Goal: Check status: Check status

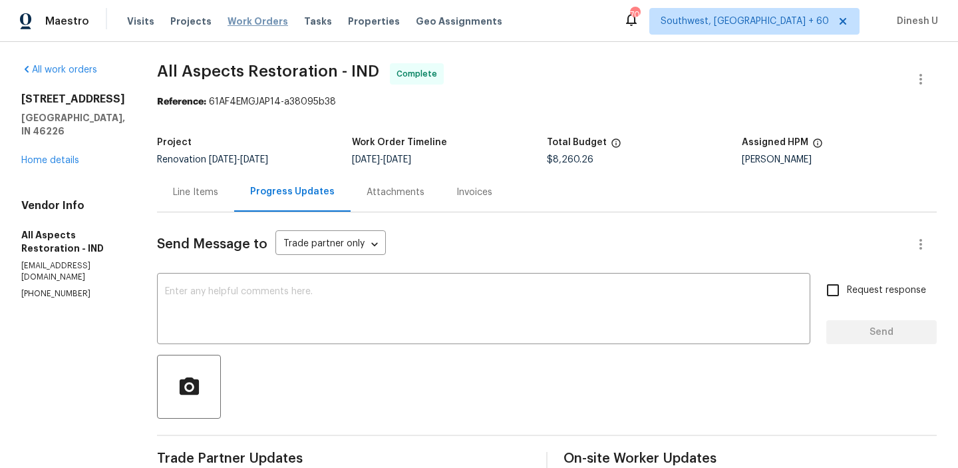
click at [230, 21] on span "Work Orders" at bounding box center [258, 21] width 61 height 13
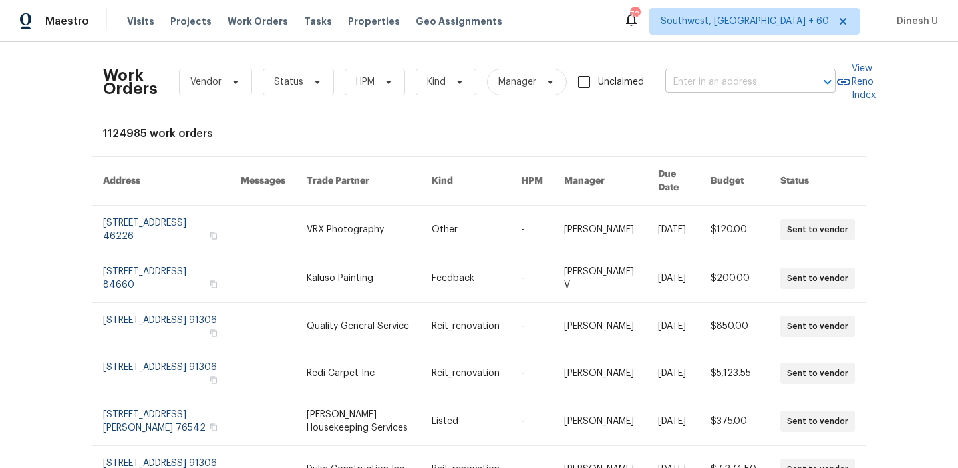
click at [692, 79] on input "text" at bounding box center [732, 82] width 133 height 21
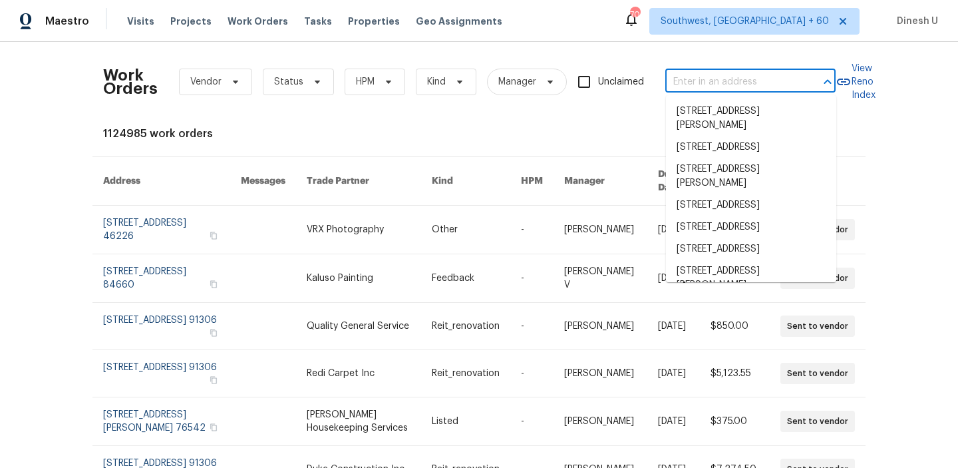
paste input "[STREET_ADDRESS]"
type input "[STREET_ADDRESS]"
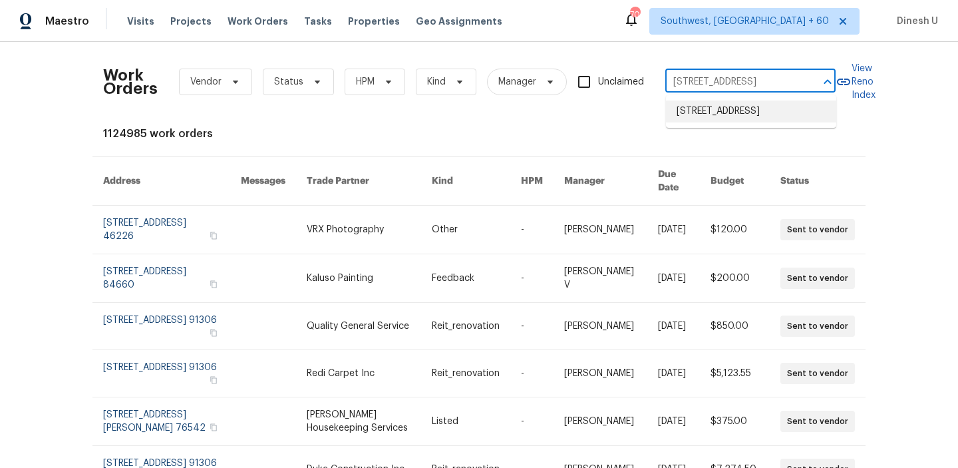
click at [698, 114] on li "[STREET_ADDRESS]" at bounding box center [751, 112] width 170 height 22
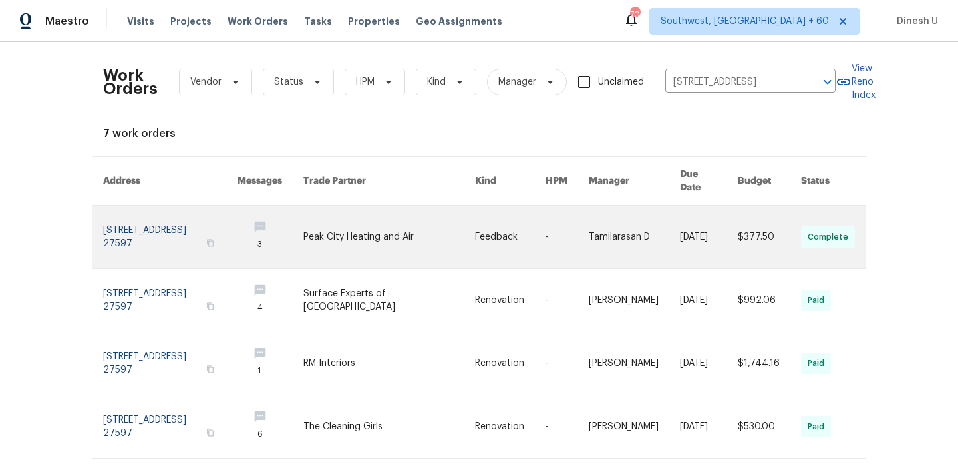
click at [152, 214] on link at bounding box center [170, 237] width 134 height 63
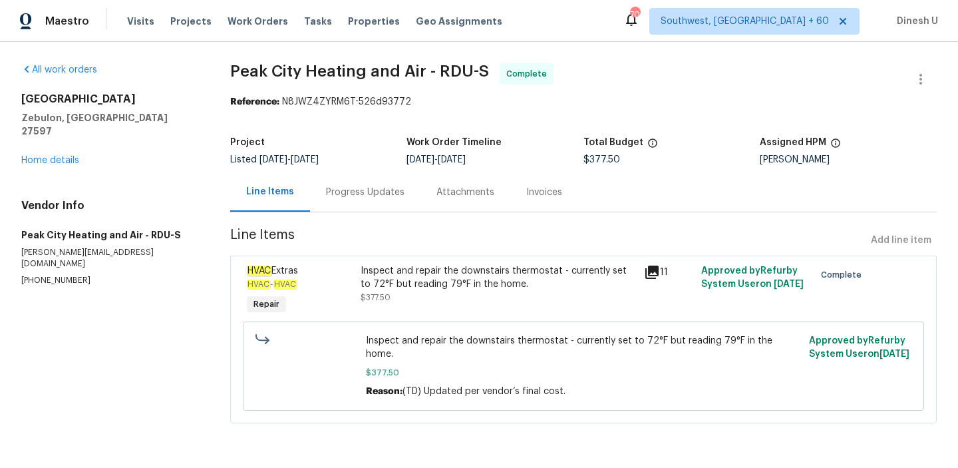
click at [45, 154] on div "All work orders [STREET_ADDRESS] Home details Vendor Info Peak City Heating and…" at bounding box center [109, 174] width 177 height 223
click at [50, 156] on link "Home details" at bounding box center [50, 160] width 58 height 9
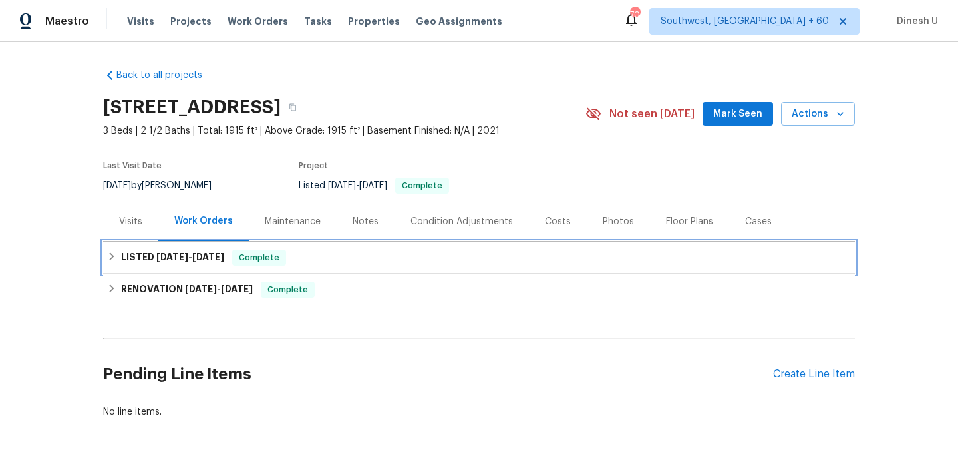
click at [179, 254] on span "[DATE]" at bounding box center [172, 256] width 32 height 9
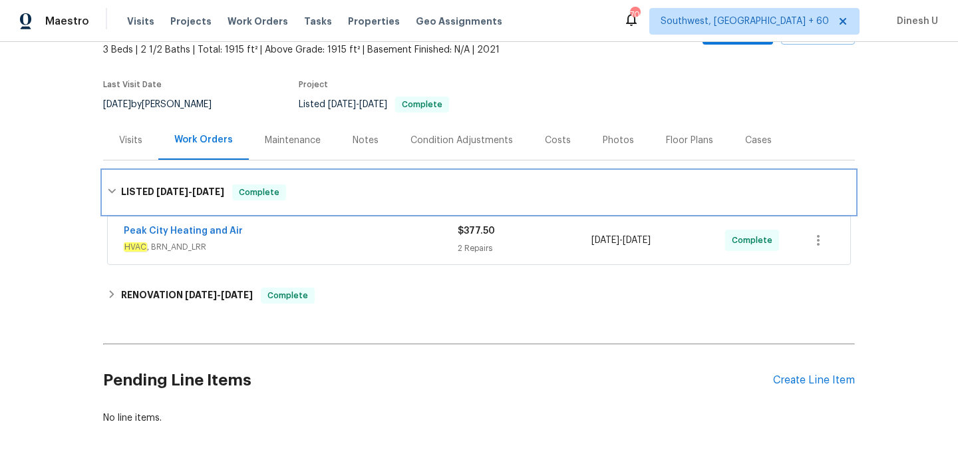
scroll to position [114, 0]
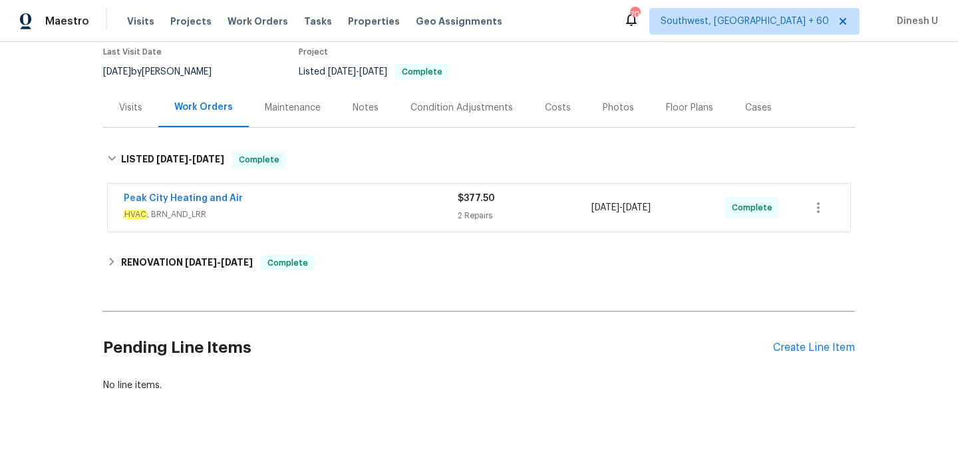
click at [469, 209] on div "2 Repairs" at bounding box center [525, 215] width 134 height 13
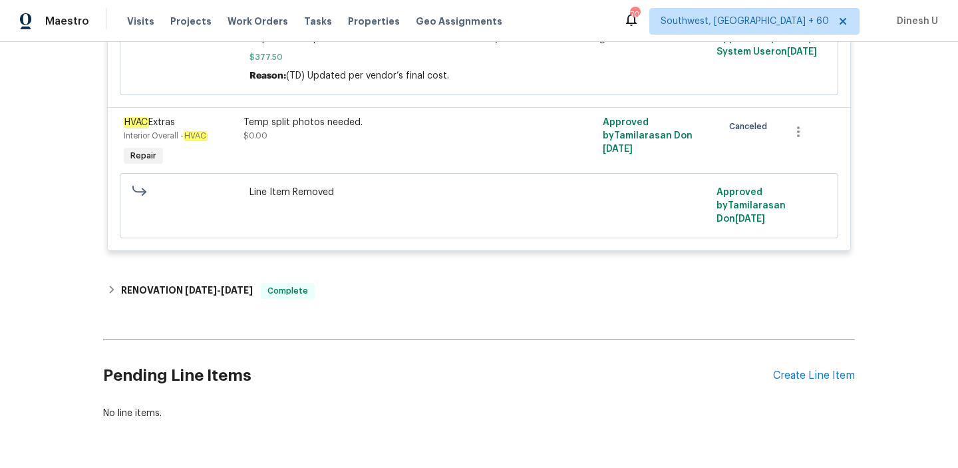
scroll to position [469, 0]
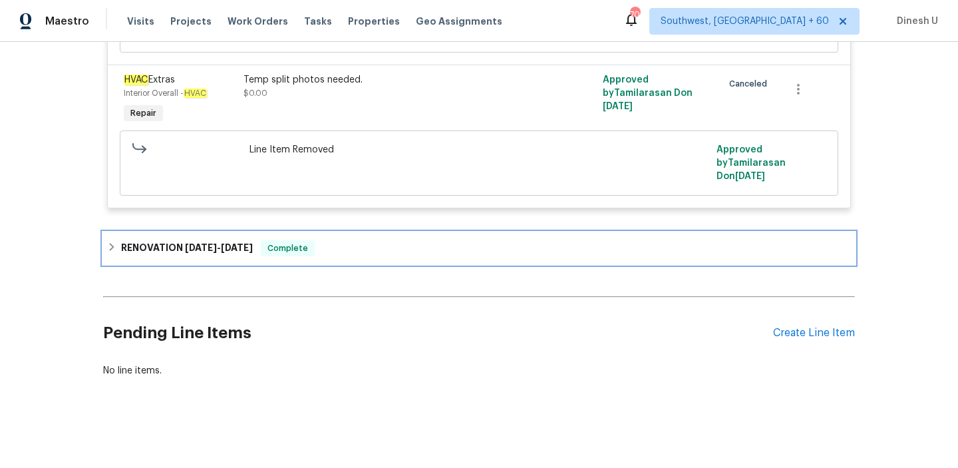
click at [227, 237] on div "RENOVATION [DATE] - [DATE] Complete" at bounding box center [479, 248] width 752 height 32
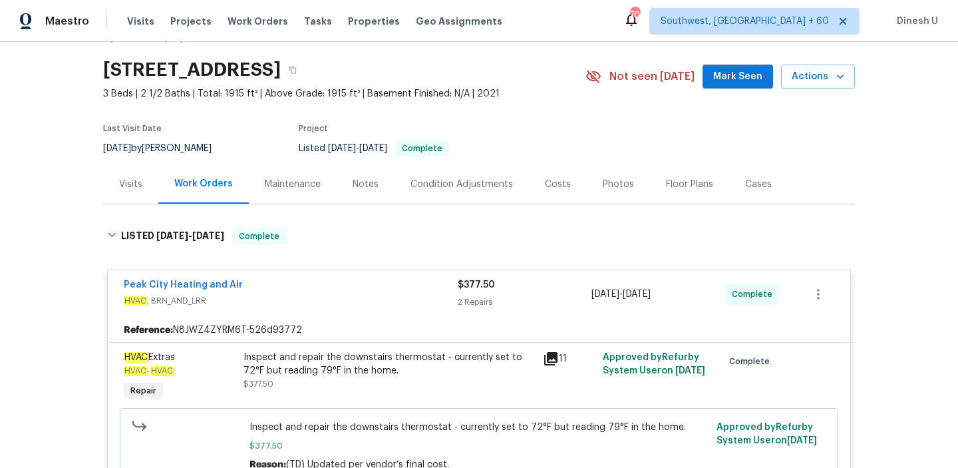
scroll to position [0, 0]
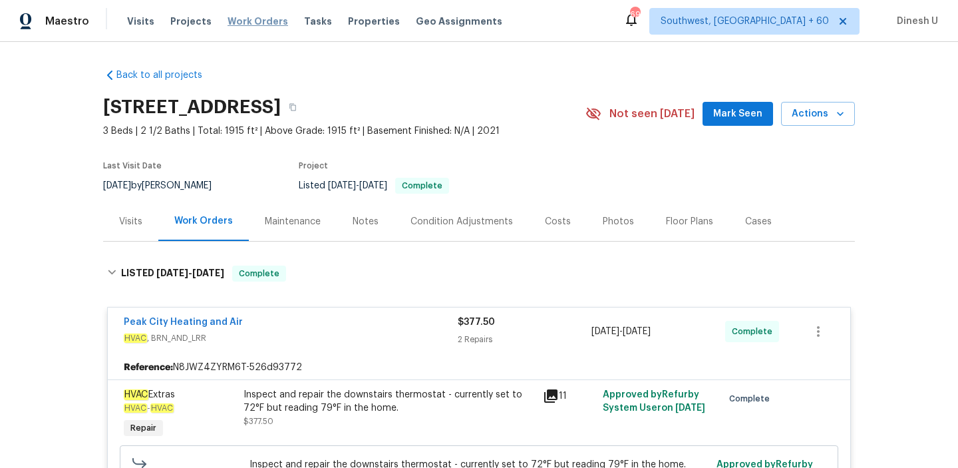
click at [250, 16] on span "Work Orders" at bounding box center [258, 21] width 61 height 13
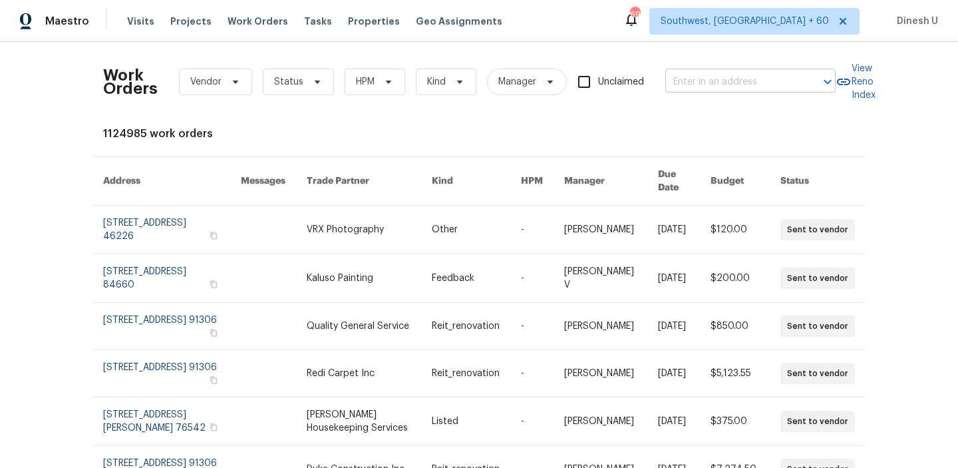
click at [726, 81] on input "text" at bounding box center [732, 82] width 133 height 21
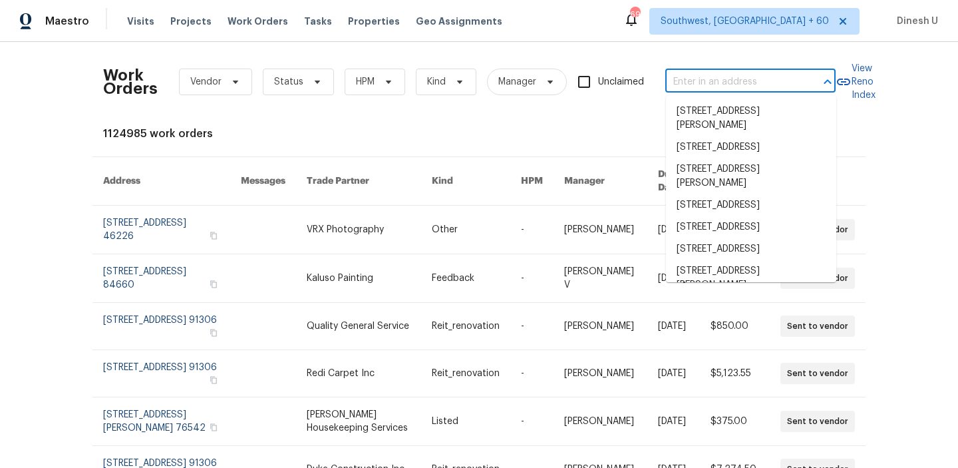
paste input "[STREET_ADDRESS]"
type input "[STREET_ADDRESS]"
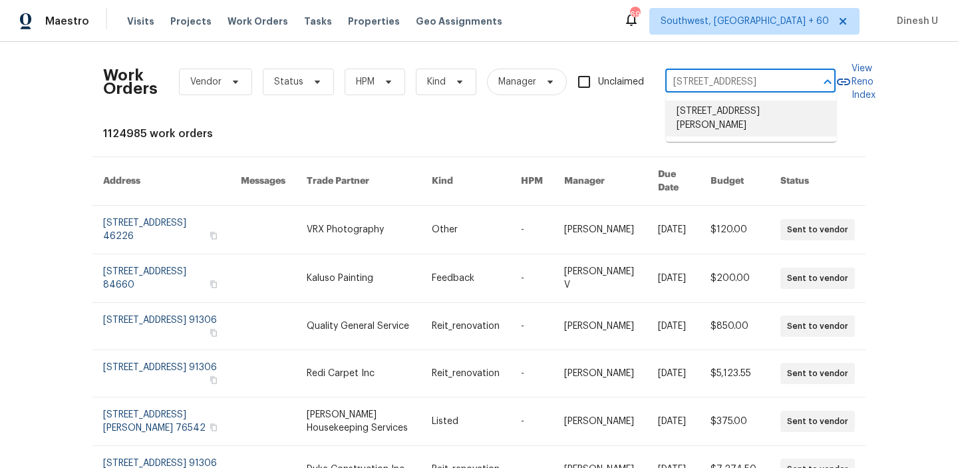
click at [710, 114] on li "[STREET_ADDRESS][PERSON_NAME]" at bounding box center [751, 119] width 170 height 36
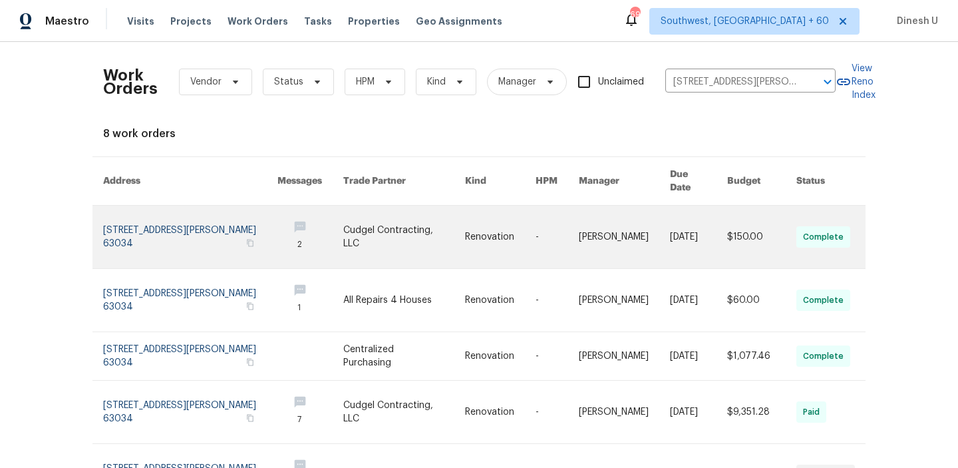
click at [171, 210] on link at bounding box center [190, 237] width 174 height 63
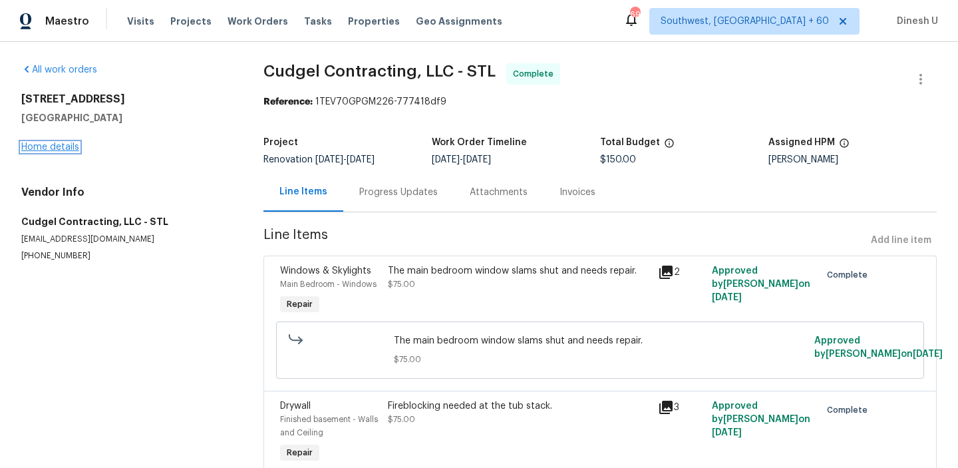
click at [59, 146] on link "Home details" at bounding box center [50, 146] width 58 height 9
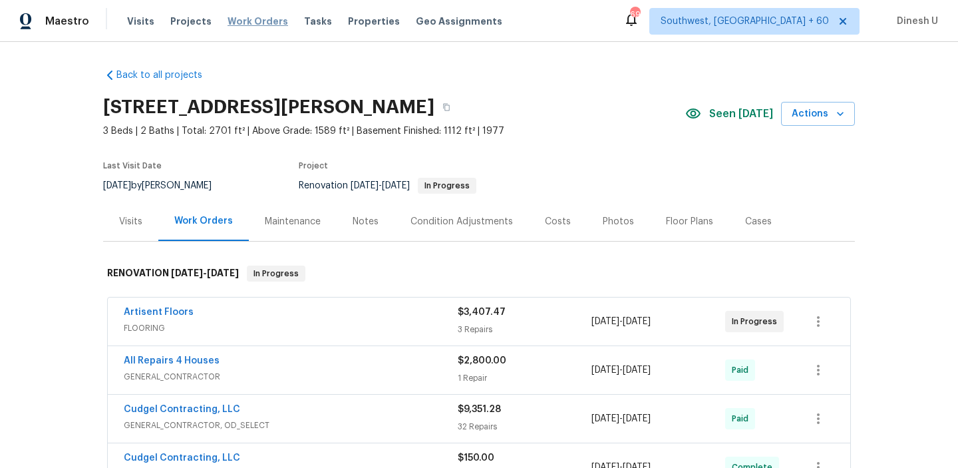
click at [247, 25] on span "Work Orders" at bounding box center [258, 21] width 61 height 13
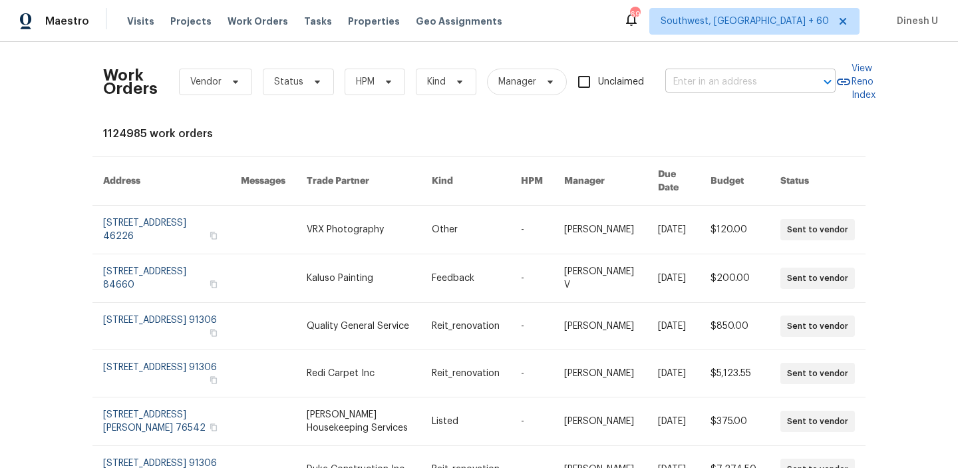
click at [701, 76] on input "text" at bounding box center [732, 82] width 133 height 21
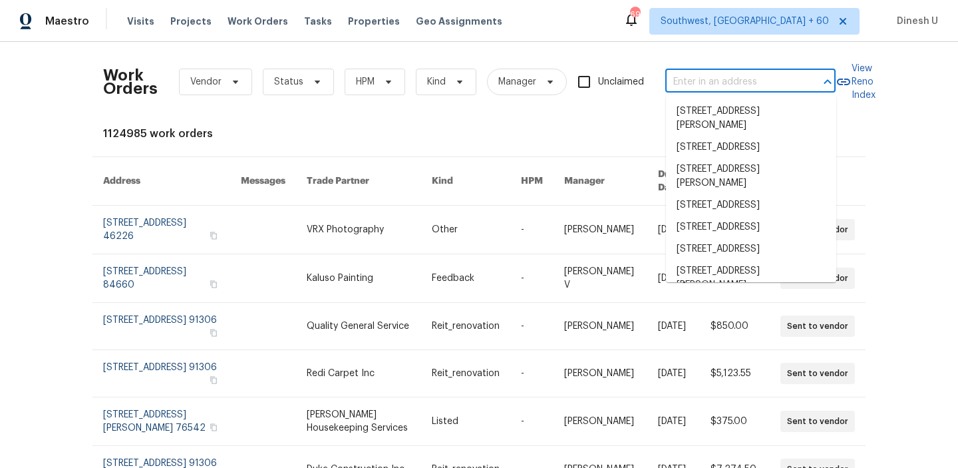
paste input "[STREET_ADDRESS][PERSON_NAME]"
type input "[STREET_ADDRESS][PERSON_NAME]"
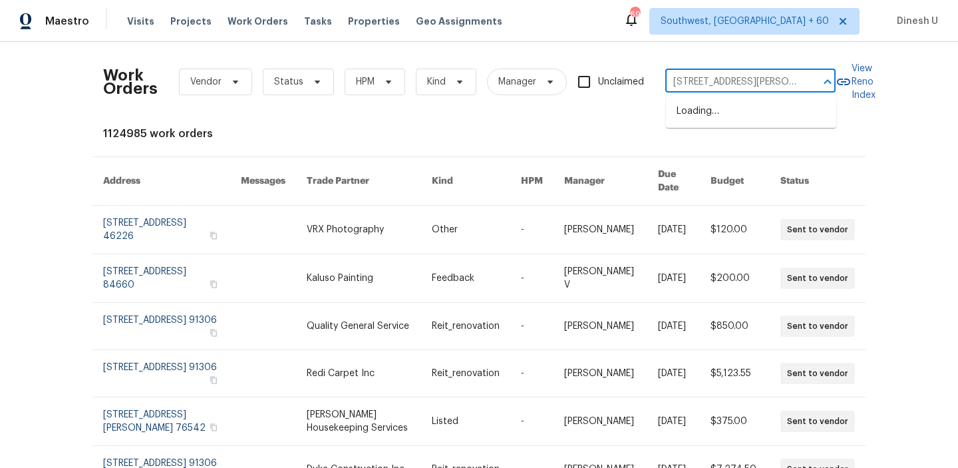
scroll to position [0, 67]
click at [688, 107] on li "[STREET_ADDRESS][PERSON_NAME]" at bounding box center [751, 119] width 170 height 36
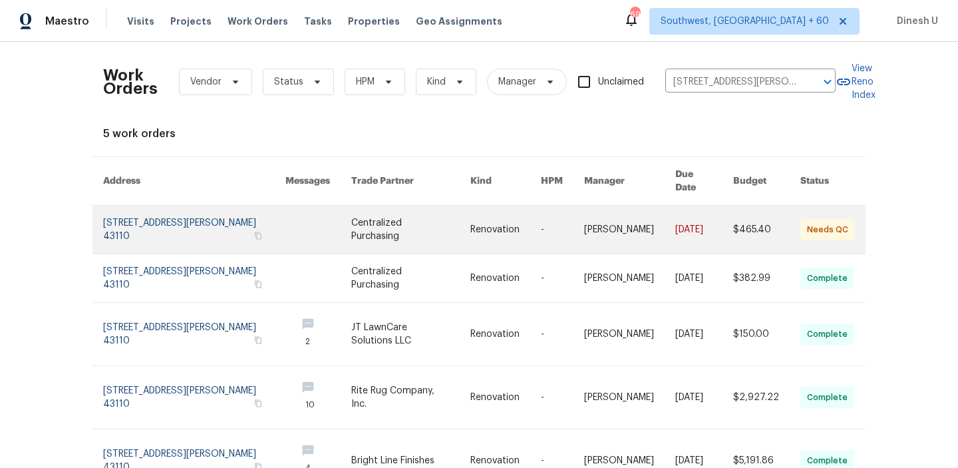
click at [180, 208] on link at bounding box center [194, 230] width 182 height 48
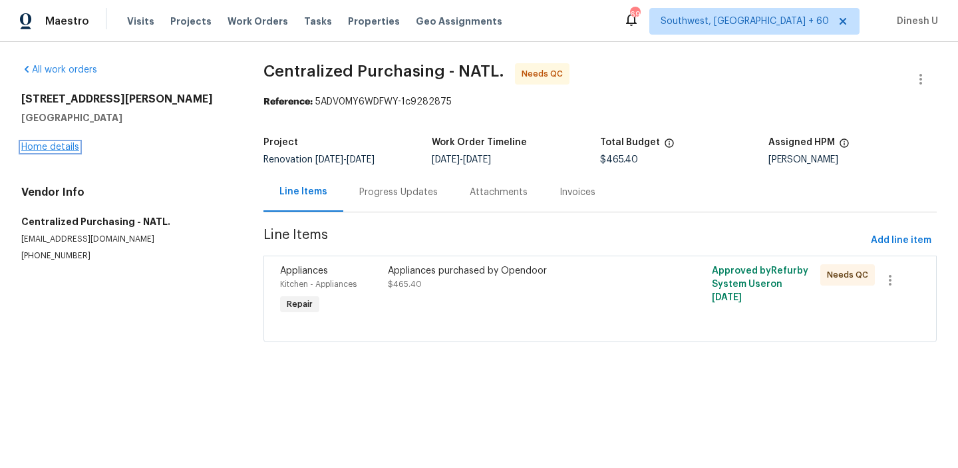
click at [63, 146] on link "Home details" at bounding box center [50, 146] width 58 height 9
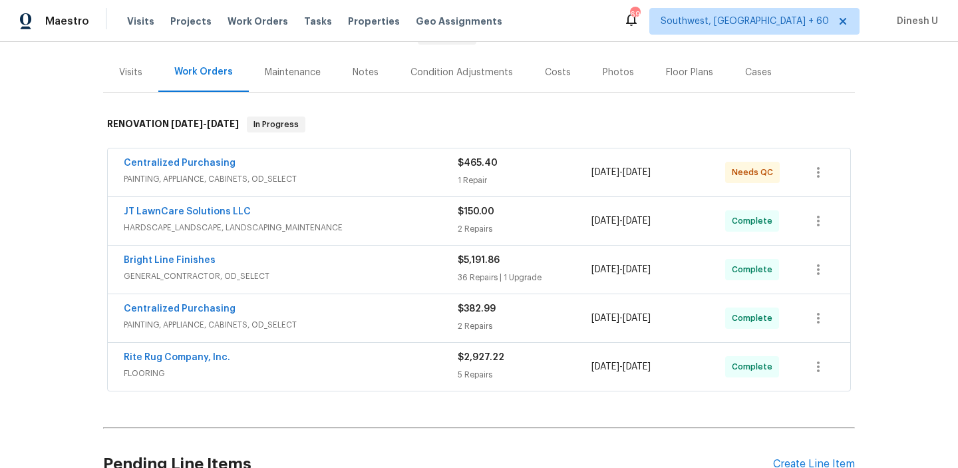
scroll to position [150, 0]
click at [473, 183] on div "1 Repair" at bounding box center [525, 179] width 134 height 13
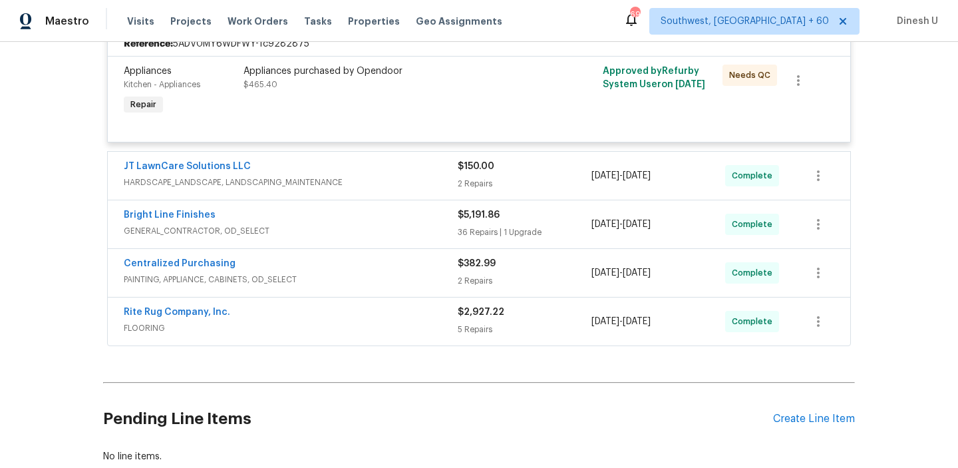
scroll to position [336, 0]
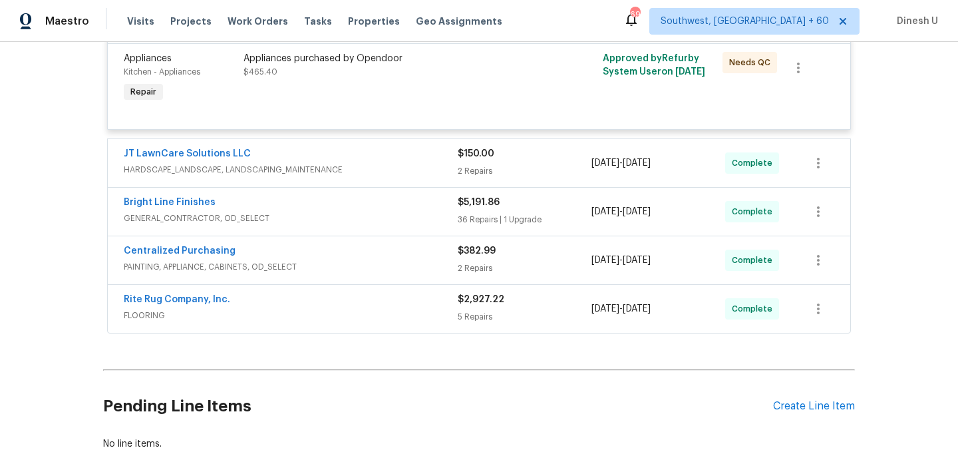
click at [470, 176] on div "2 Repairs" at bounding box center [525, 170] width 134 height 13
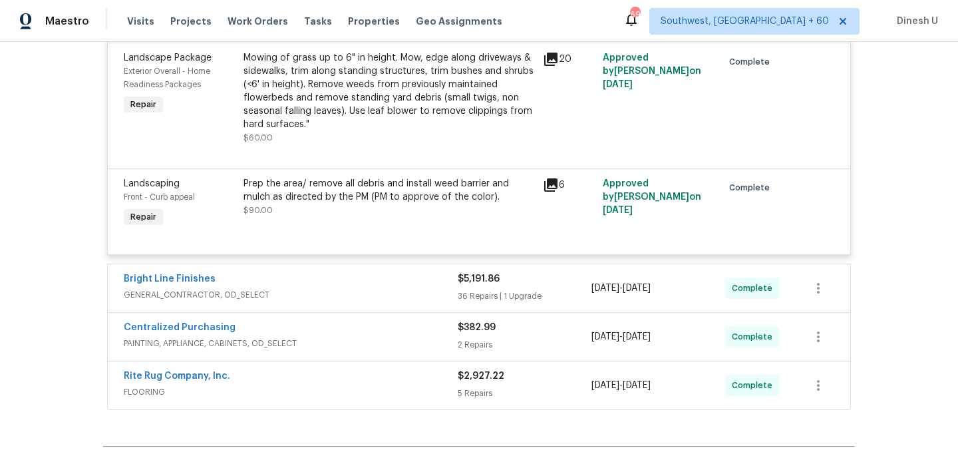
scroll to position [583, 0]
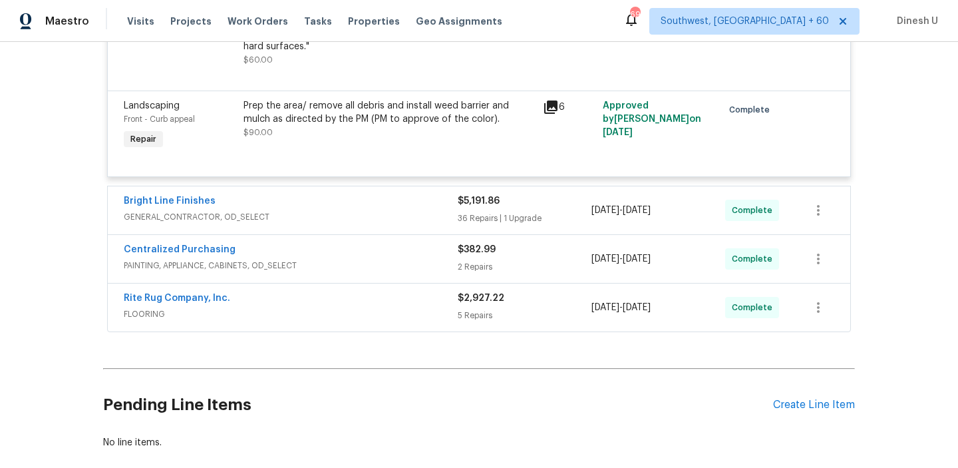
click at [478, 218] on div "36 Repairs | 1 Upgrade" at bounding box center [525, 218] width 134 height 13
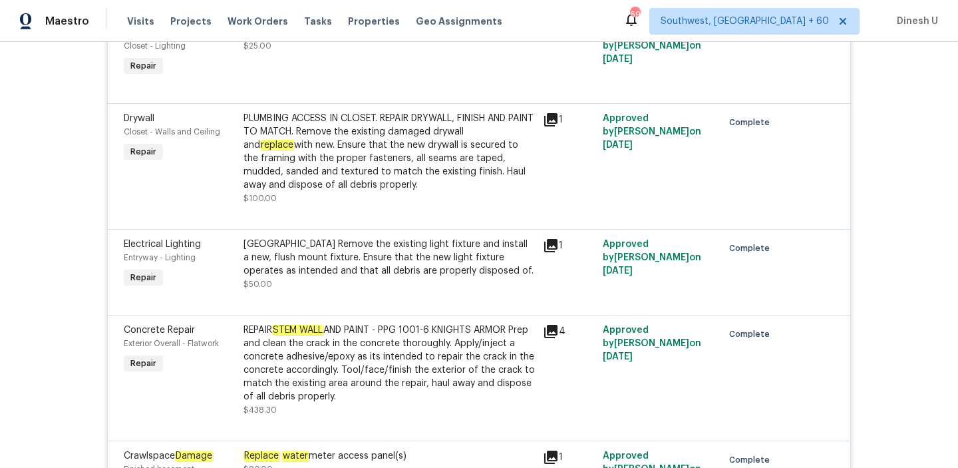
scroll to position [1339, 0]
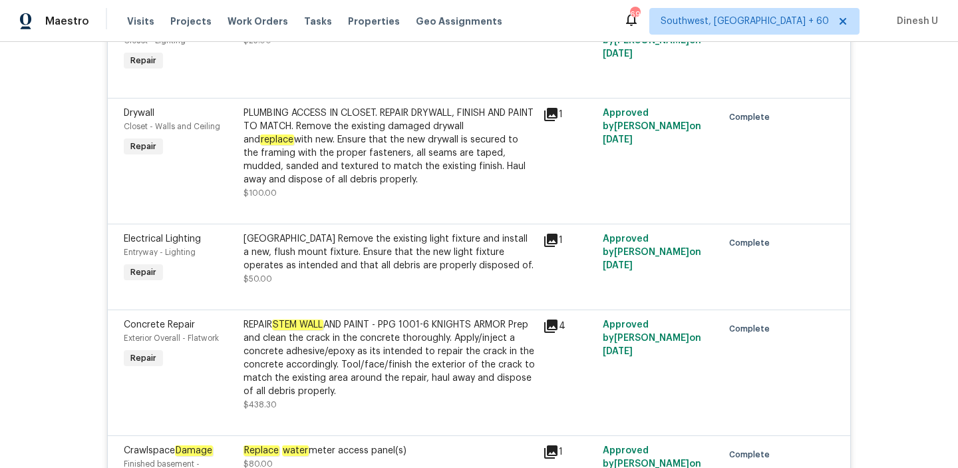
click at [557, 116] on icon at bounding box center [550, 114] width 13 height 13
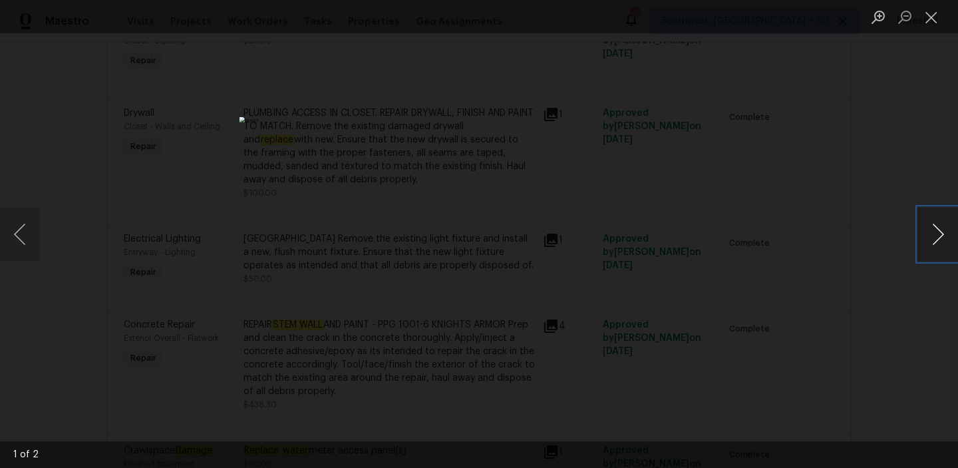
click at [934, 234] on button "Next image" at bounding box center [938, 234] width 40 height 53
click at [930, 19] on button "Close lightbox" at bounding box center [931, 16] width 27 height 23
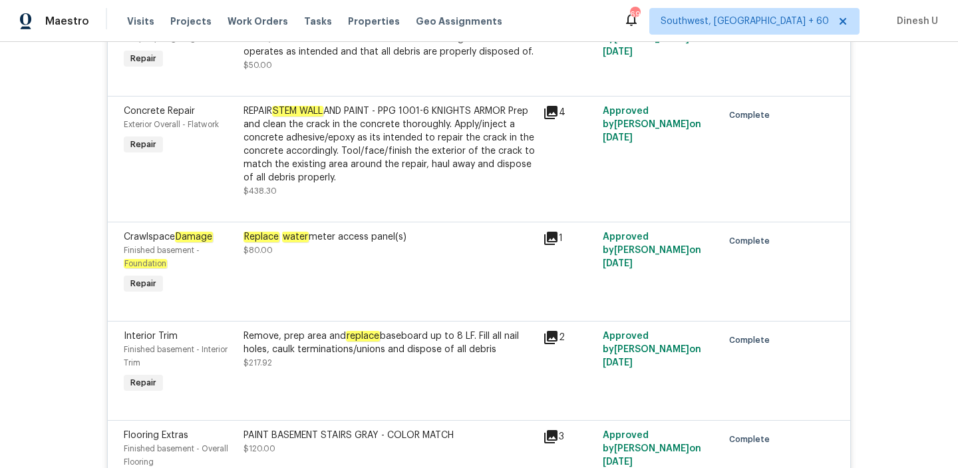
scroll to position [1553, 0]
click at [554, 117] on icon at bounding box center [551, 112] width 16 height 16
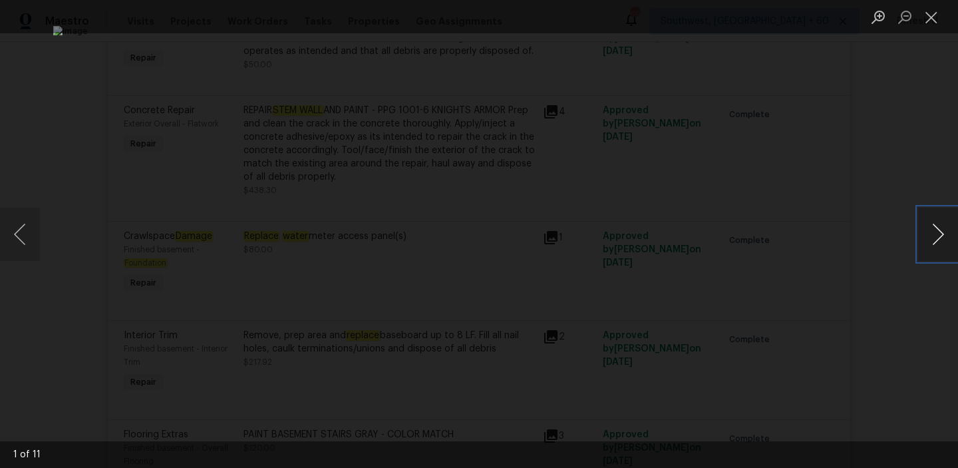
click at [952, 243] on button "Next image" at bounding box center [938, 234] width 40 height 53
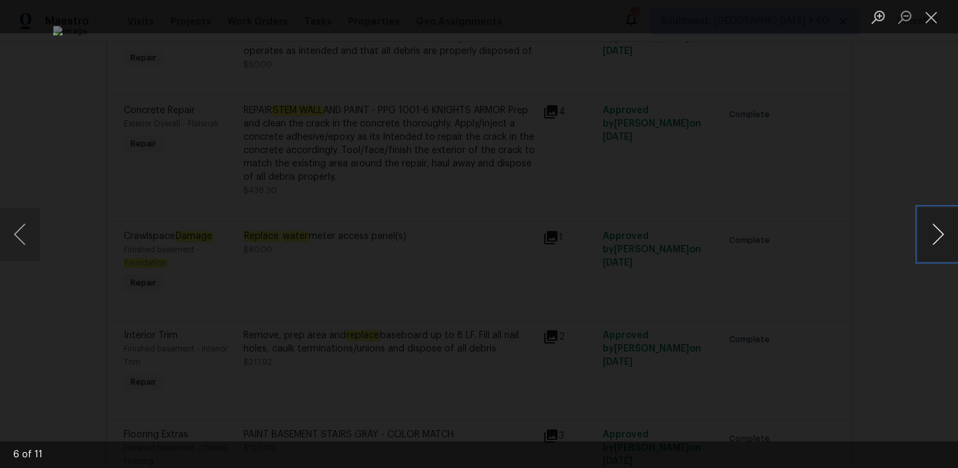
click at [952, 243] on button "Next image" at bounding box center [938, 234] width 40 height 53
click at [936, 21] on button "Close lightbox" at bounding box center [931, 16] width 27 height 23
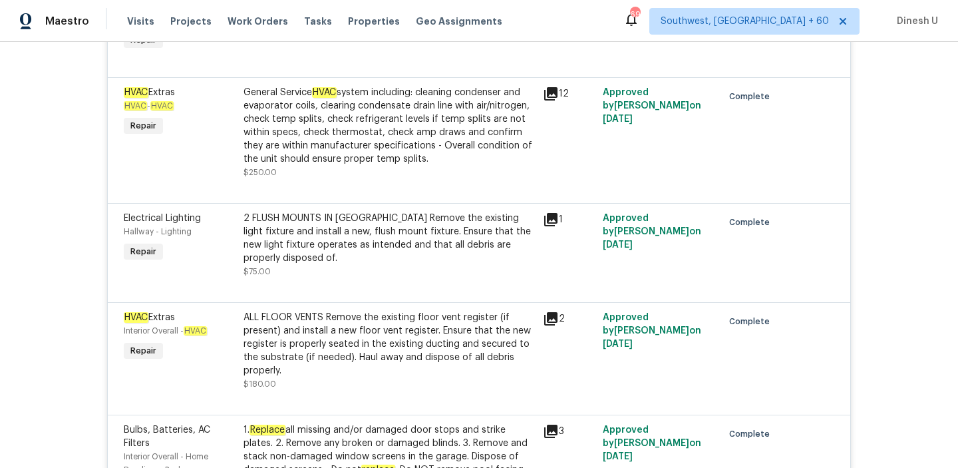
scroll to position [2791, 0]
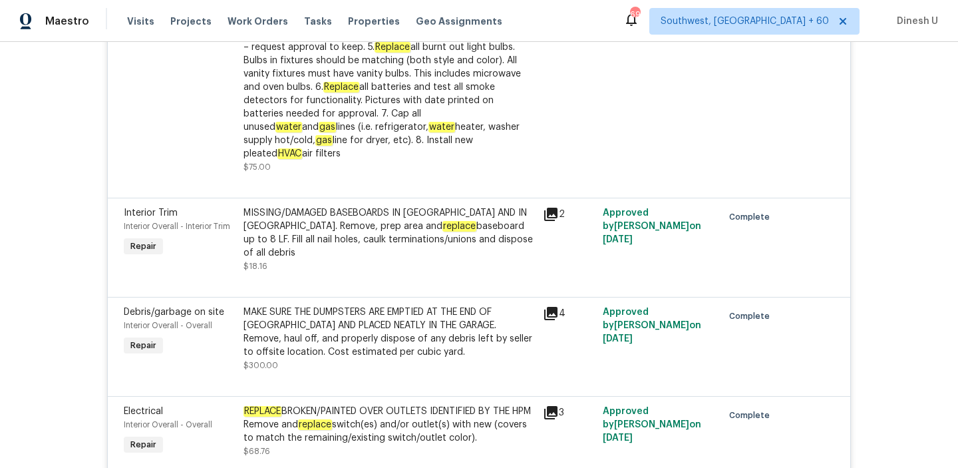
click at [392, 198] on div "Interior Trim Interior Overall - Interior Trim Repair MISSING/DAMAGED BASEBOARD…" at bounding box center [479, 247] width 743 height 99
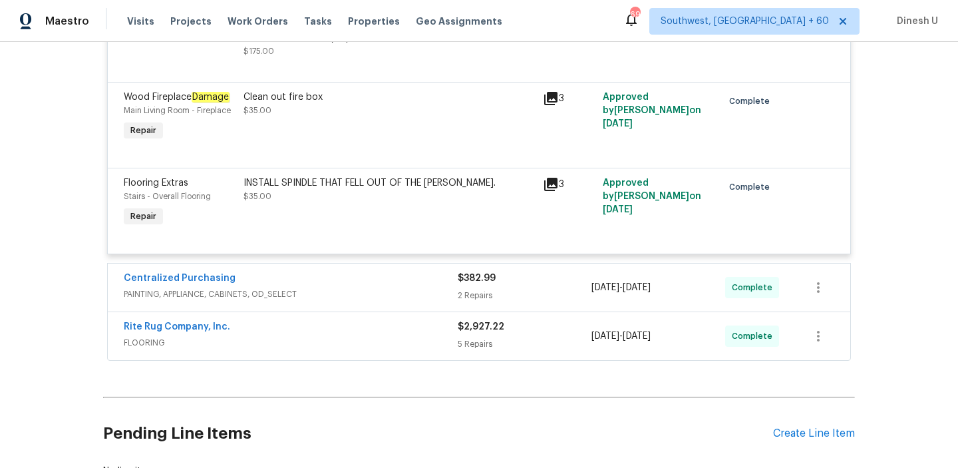
scroll to position [4638, 0]
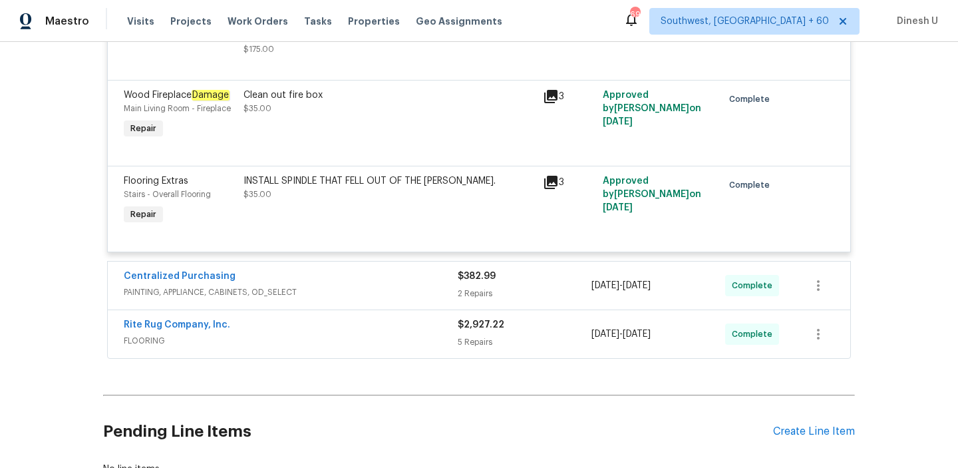
click at [464, 281] on span "$382.99" at bounding box center [477, 276] width 38 height 9
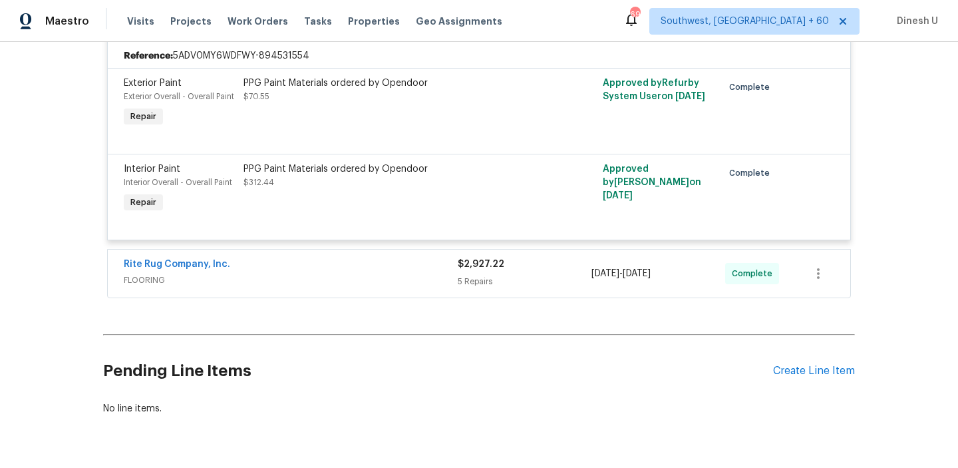
scroll to position [4908, 0]
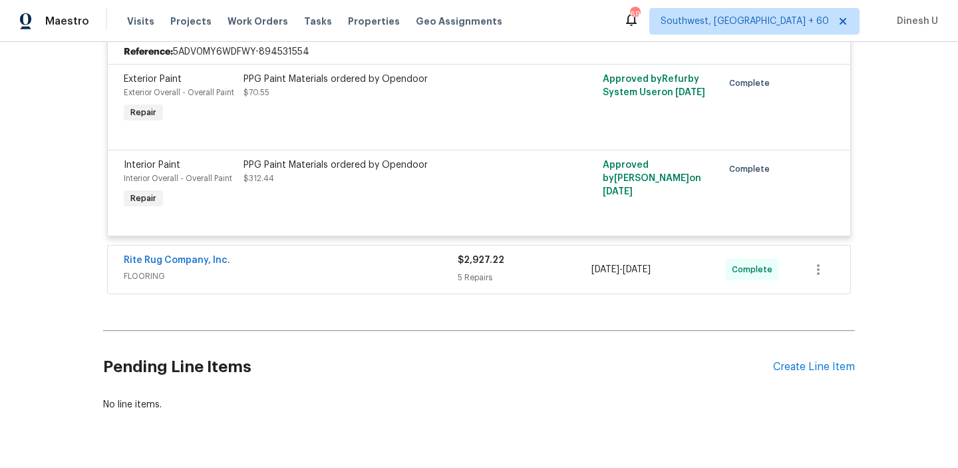
click at [465, 279] on div "5 Repairs" at bounding box center [525, 277] width 134 height 13
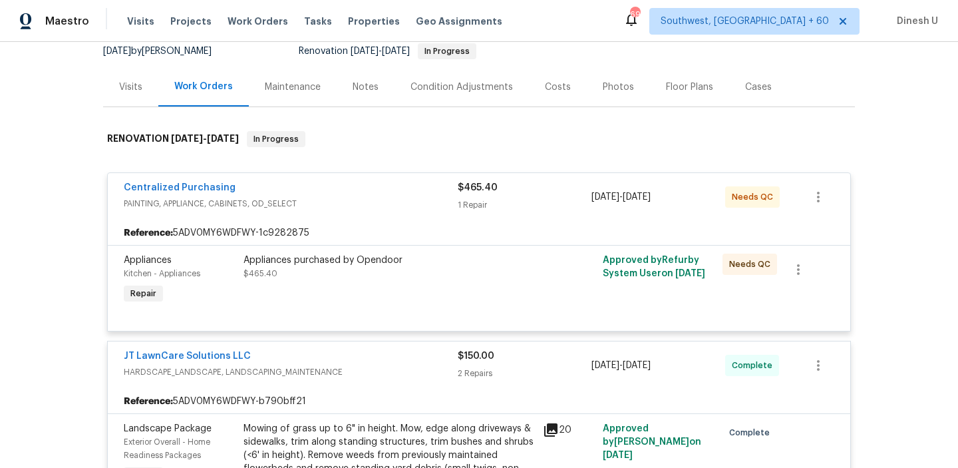
scroll to position [0, 0]
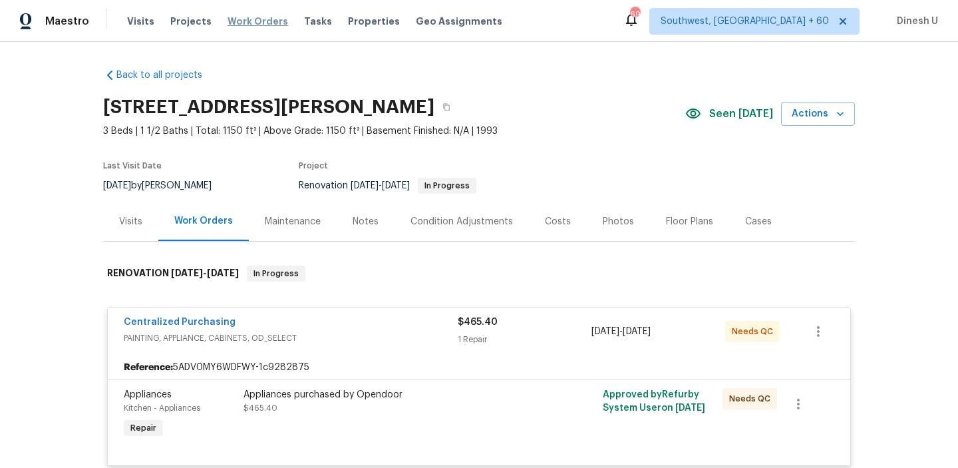
click at [240, 18] on span "Work Orders" at bounding box center [258, 21] width 61 height 13
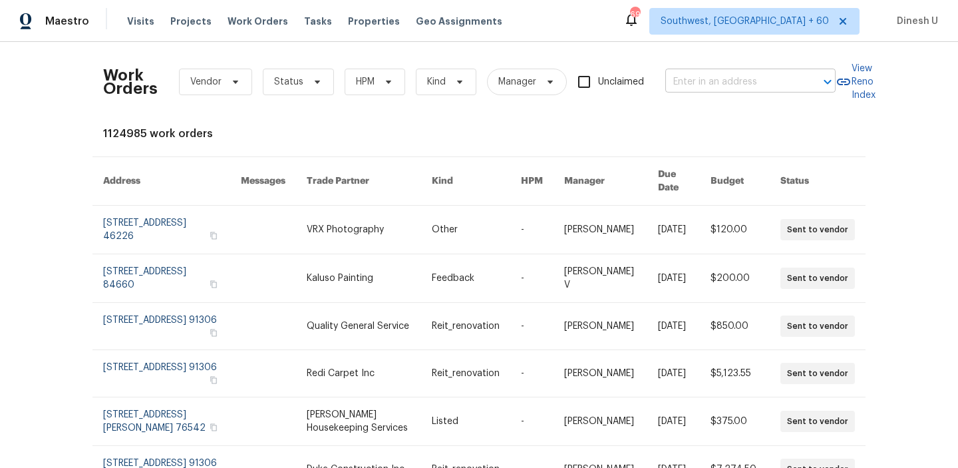
click at [694, 85] on input "text" at bounding box center [732, 82] width 133 height 21
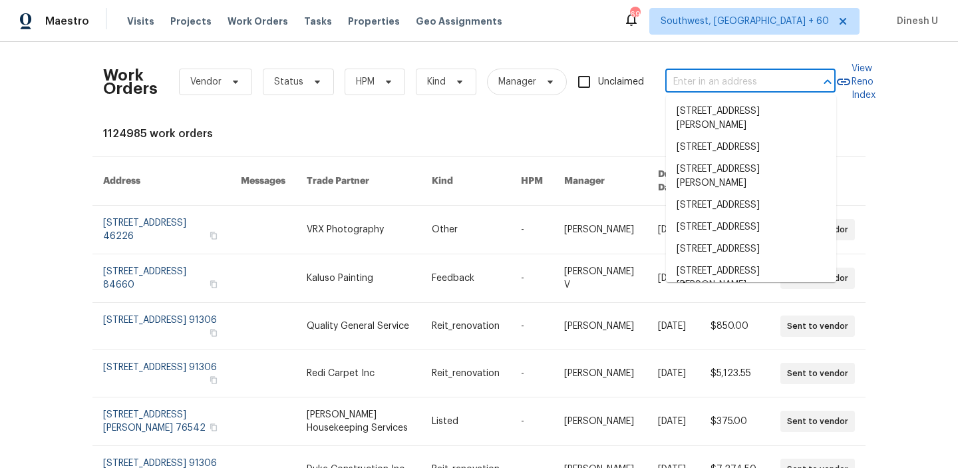
paste input "[STREET_ADDRESS][PERSON_NAME]"
type input "[STREET_ADDRESS][PERSON_NAME]"
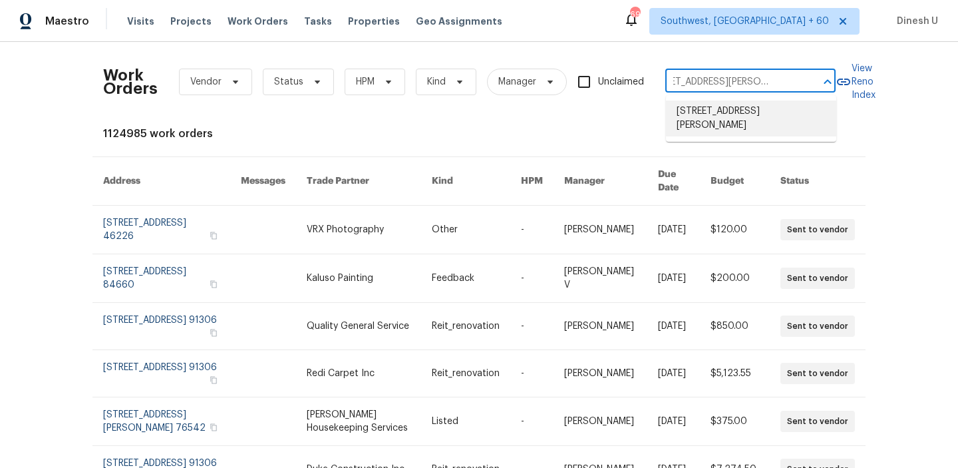
click at [692, 114] on li "[STREET_ADDRESS][PERSON_NAME]" at bounding box center [751, 119] width 170 height 36
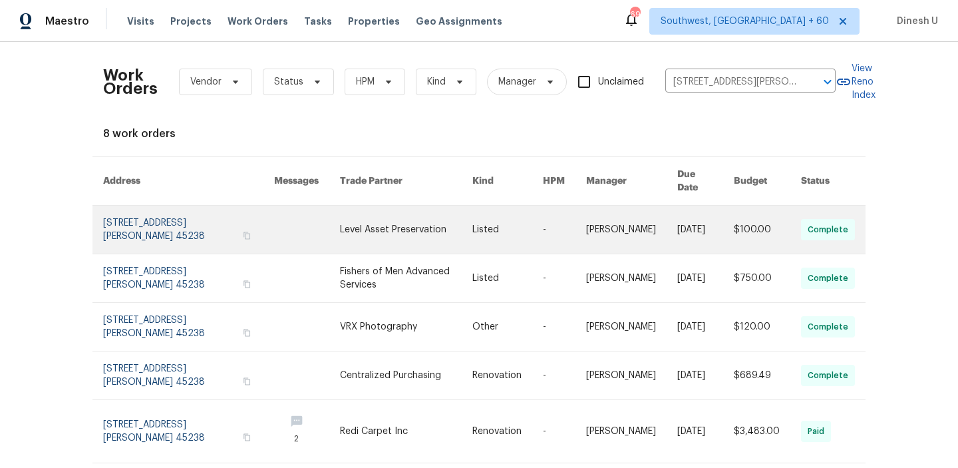
click at [176, 206] on link at bounding box center [188, 230] width 171 height 48
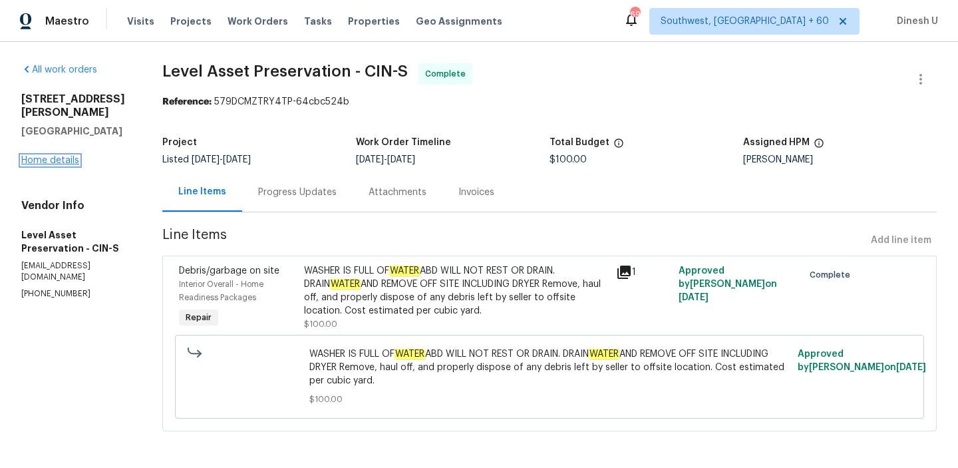
click at [73, 156] on link "Home details" at bounding box center [50, 160] width 58 height 9
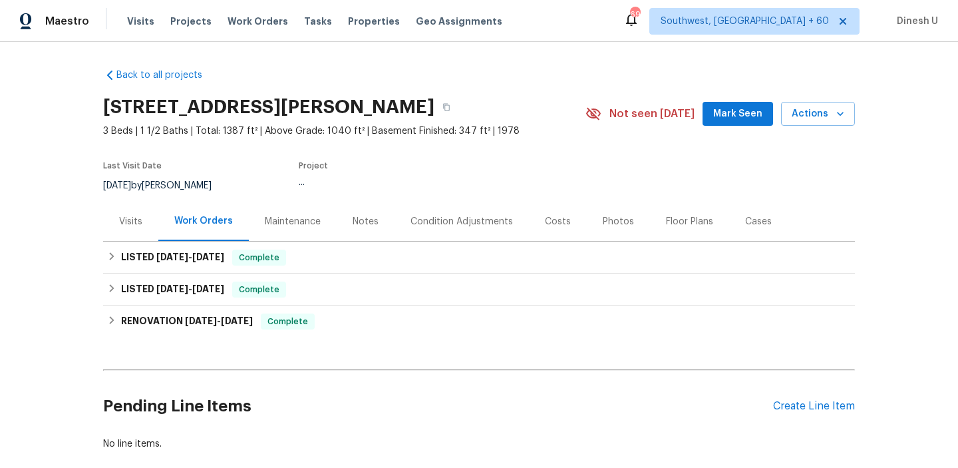
scroll to position [73, 0]
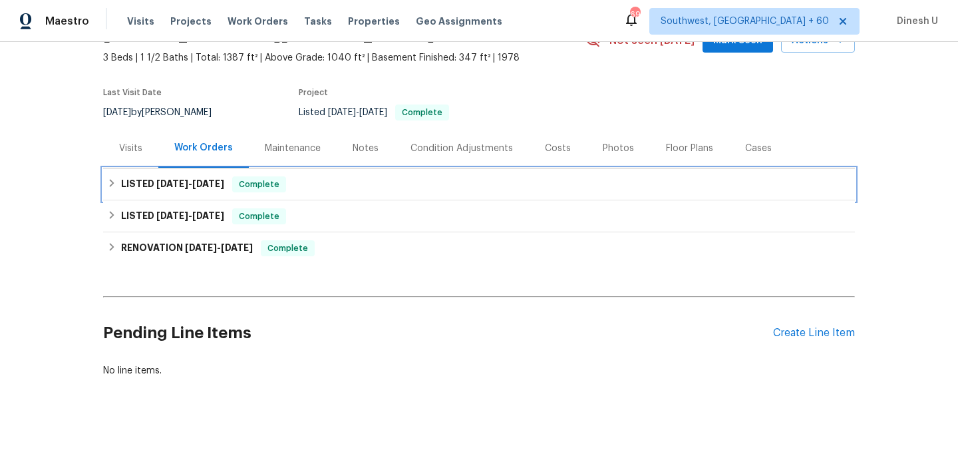
click at [184, 176] on h6 "LISTED [DATE] - [DATE]" at bounding box center [172, 184] width 103 height 16
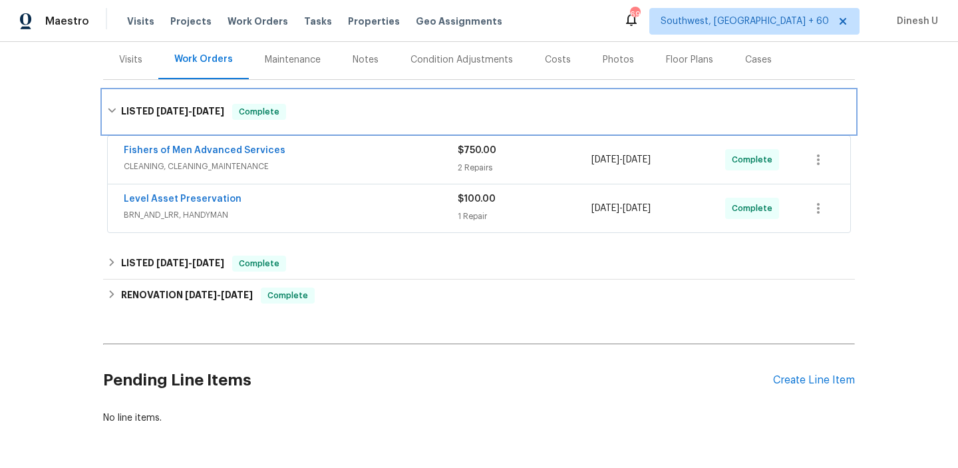
scroll to position [194, 0]
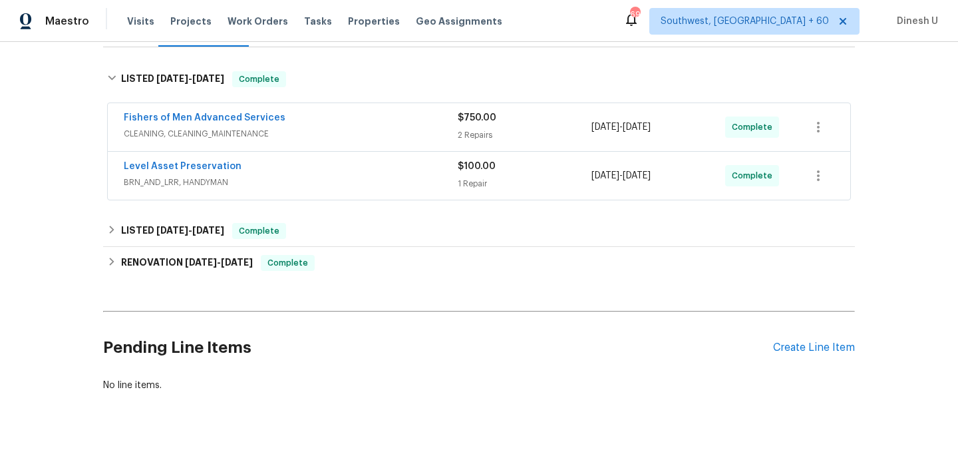
click at [473, 137] on div "2 Repairs" at bounding box center [525, 134] width 134 height 13
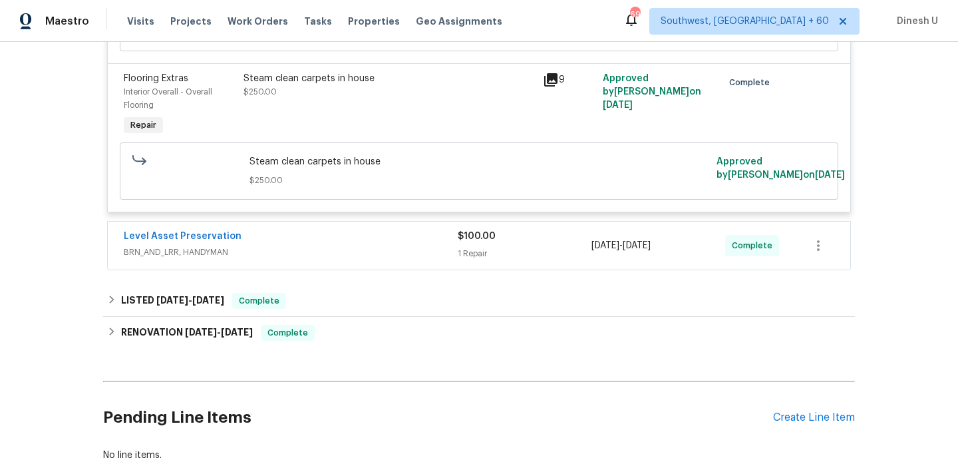
scroll to position [951, 0]
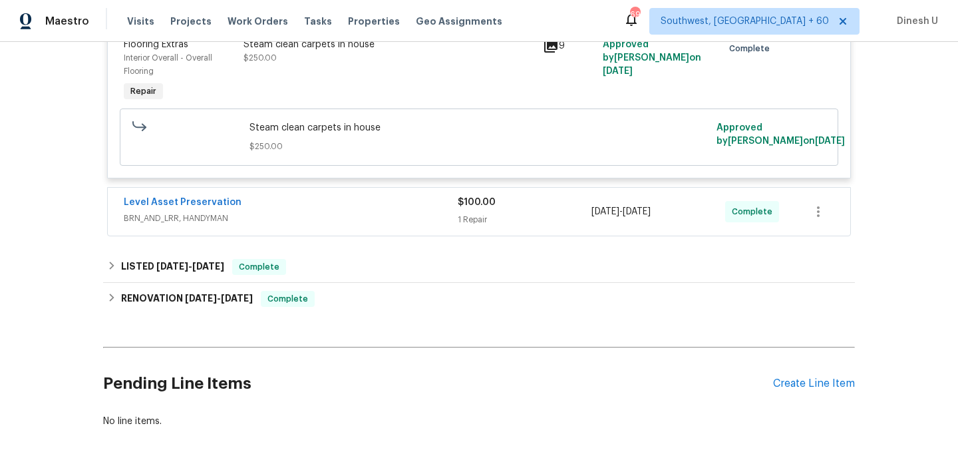
click at [477, 213] on div "1 Repair" at bounding box center [525, 219] width 134 height 13
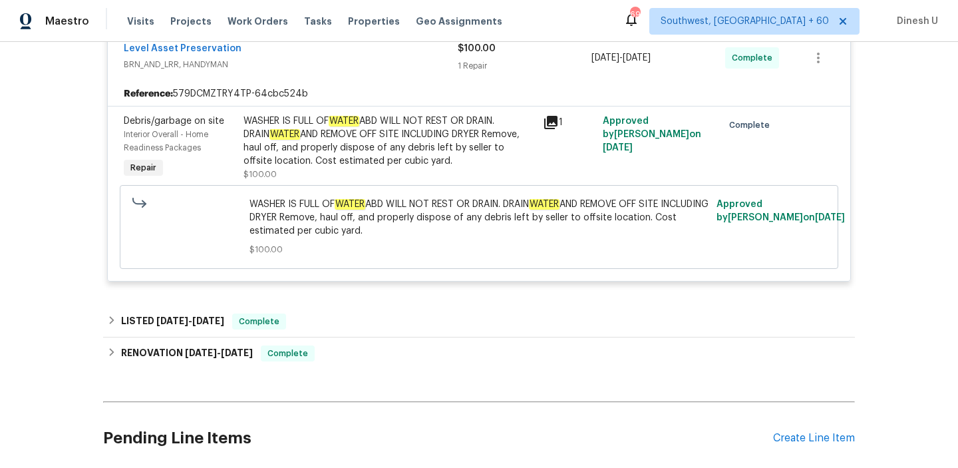
scroll to position [1034, 0]
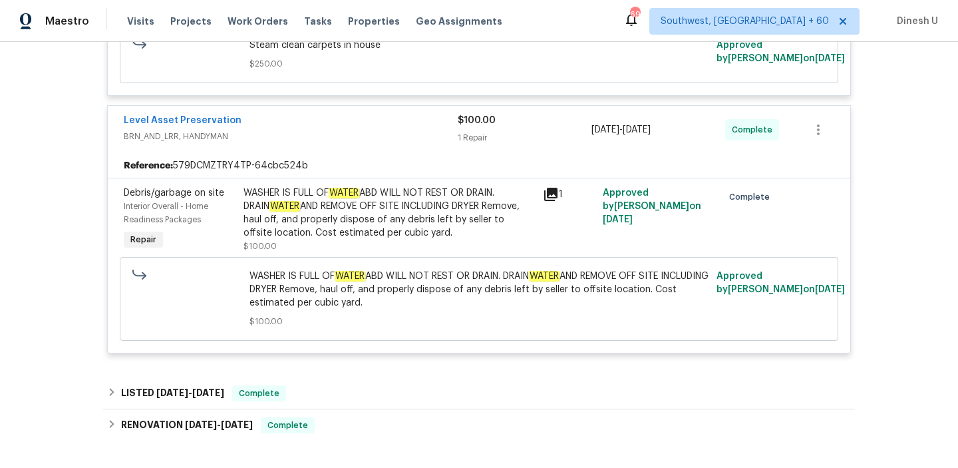
click at [552, 188] on icon at bounding box center [550, 194] width 13 height 13
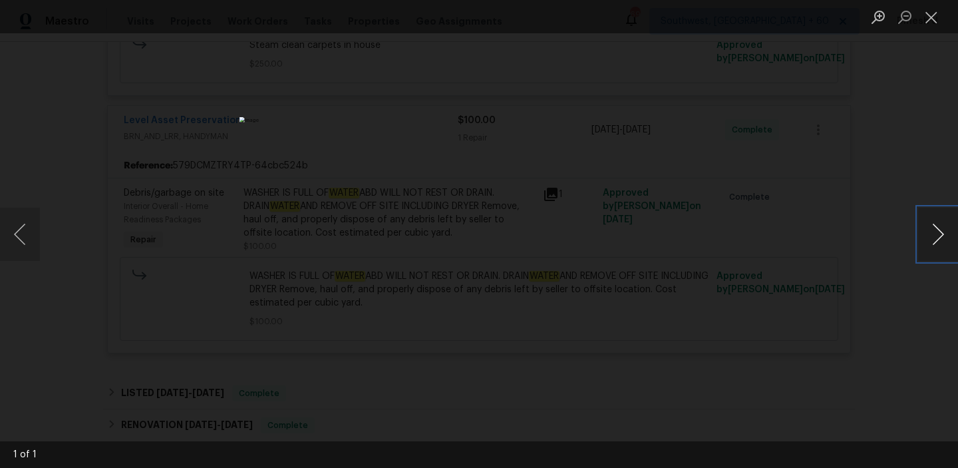
click at [932, 233] on button "Next image" at bounding box center [938, 234] width 40 height 53
click at [930, 19] on button "Close lightbox" at bounding box center [931, 16] width 27 height 23
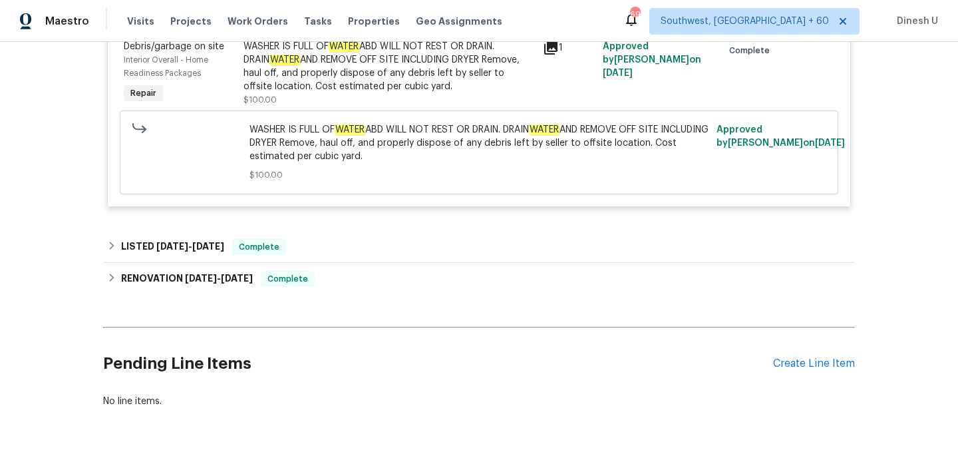
scroll to position [1199, 0]
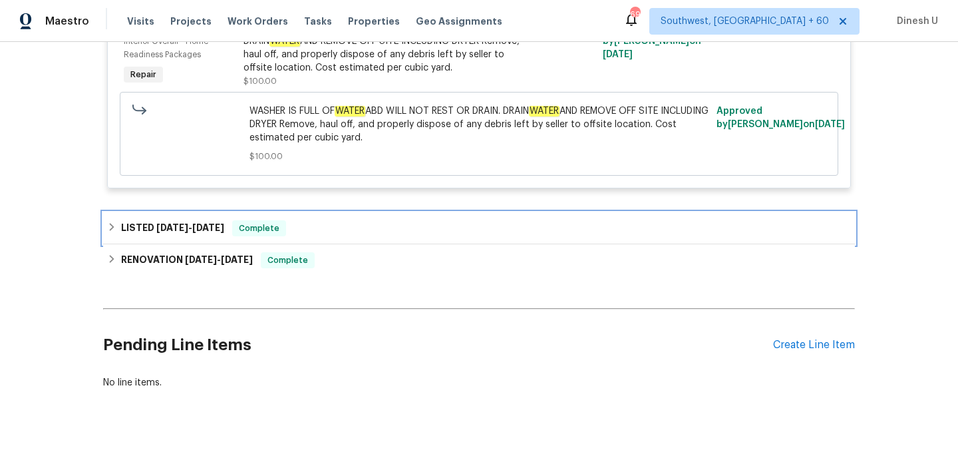
click at [217, 223] on span "[DATE]" at bounding box center [208, 227] width 32 height 9
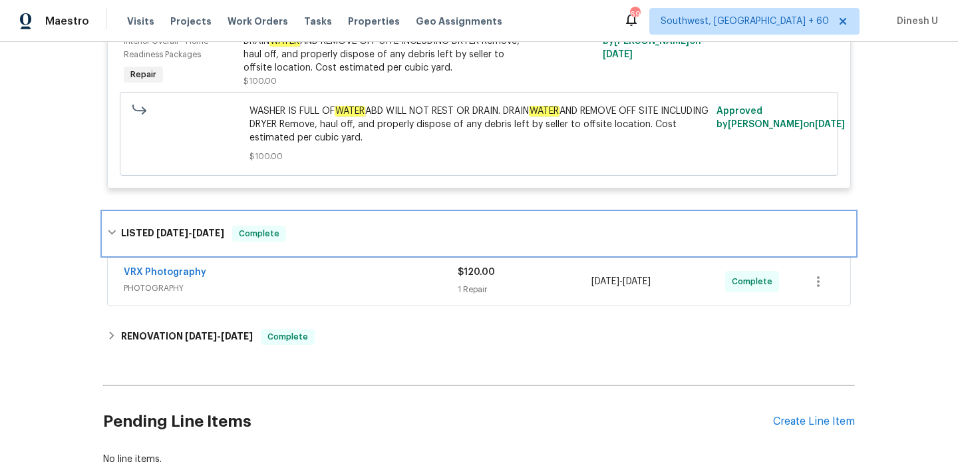
scroll to position [1275, 0]
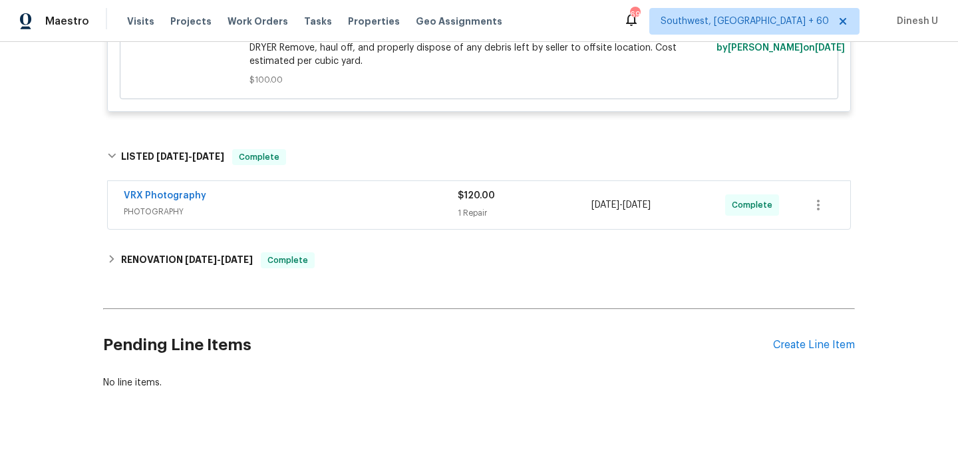
click at [472, 189] on div "$120.00" at bounding box center [525, 195] width 134 height 13
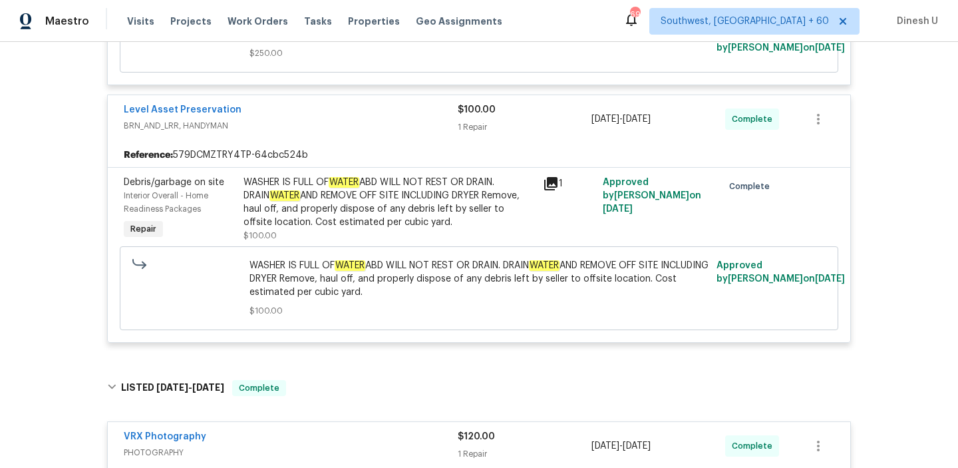
scroll to position [835, 0]
